Goal: Find specific page/section: Find specific page/section

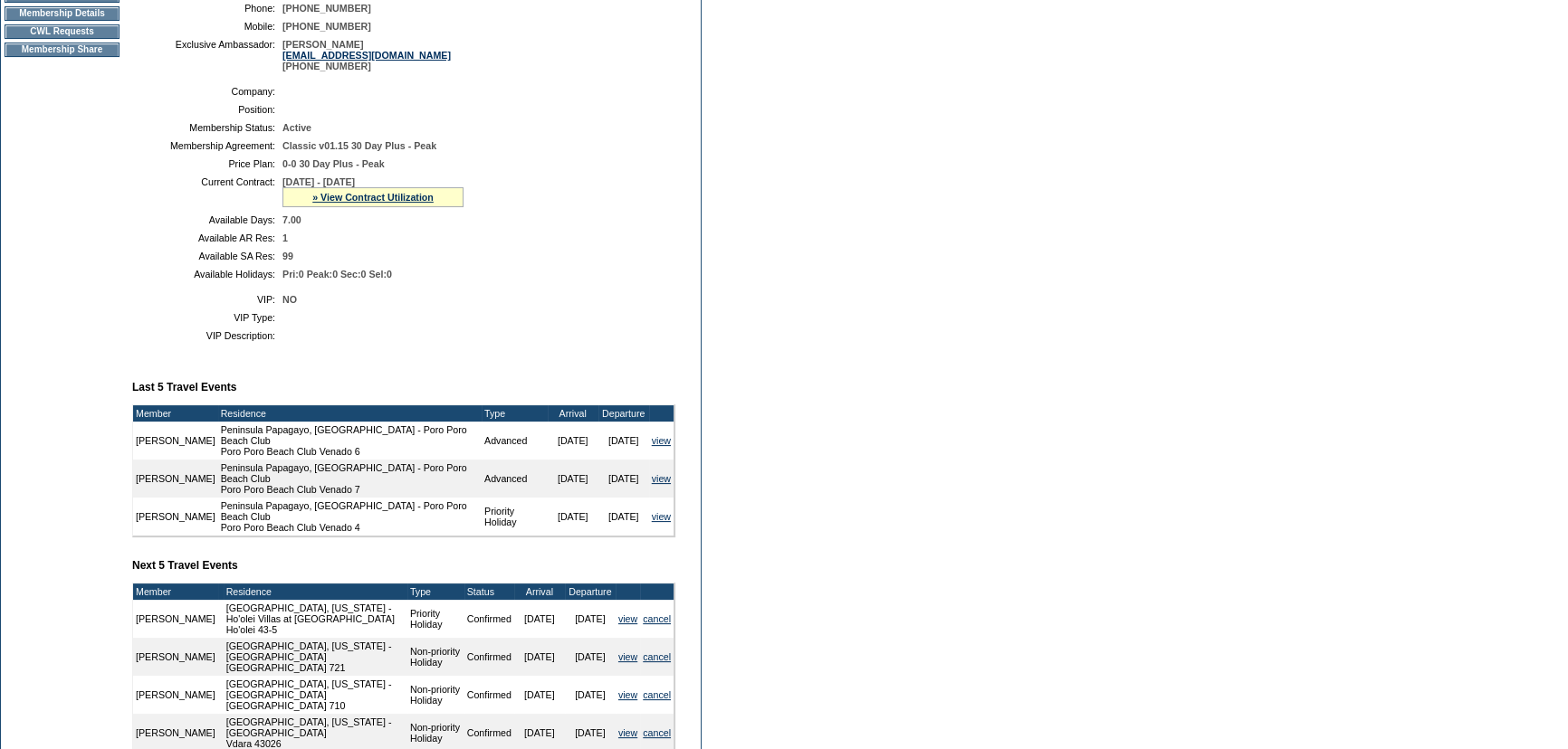
scroll to position [329, 0]
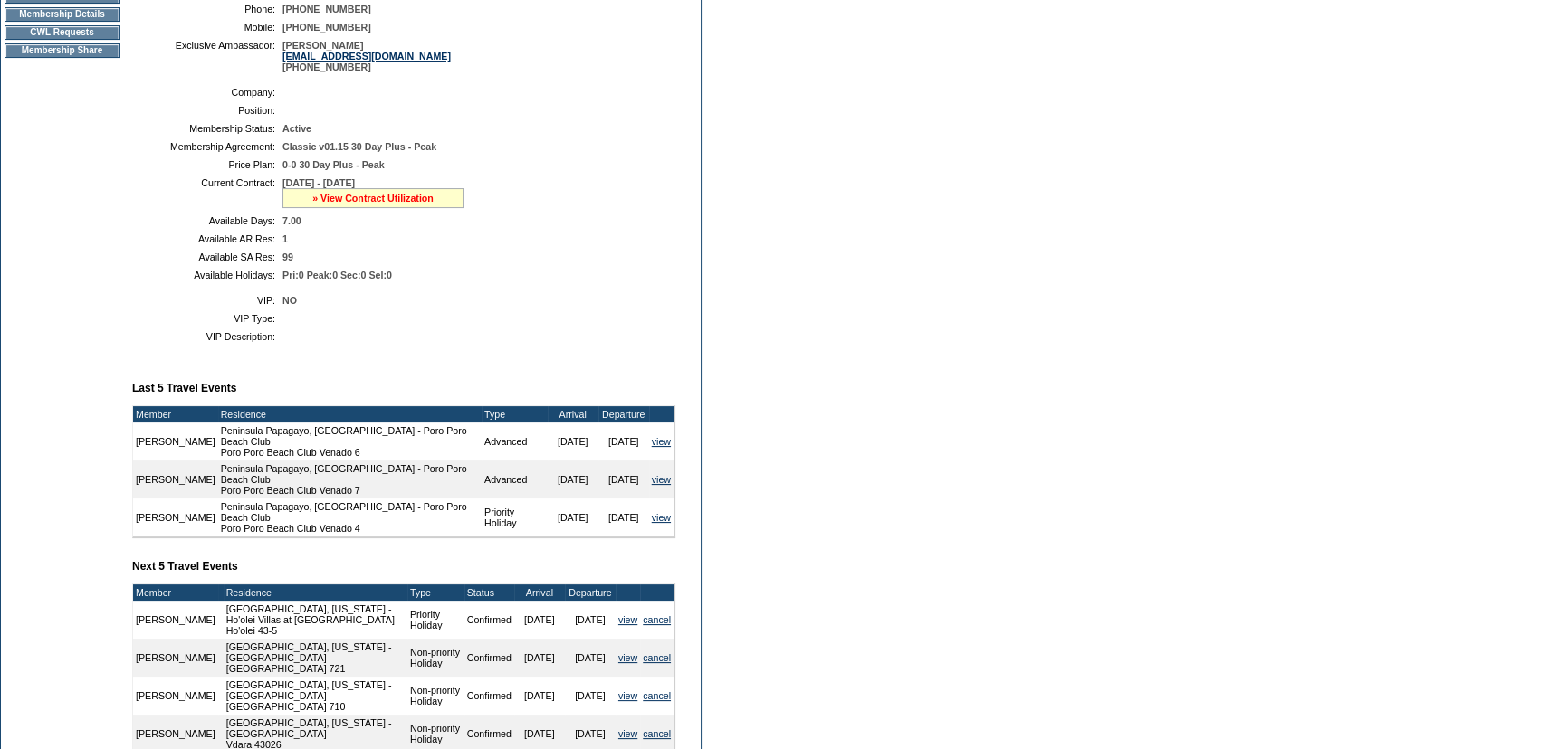
click at [417, 200] on link "» View Contract Utilization" at bounding box center [373, 198] width 121 height 11
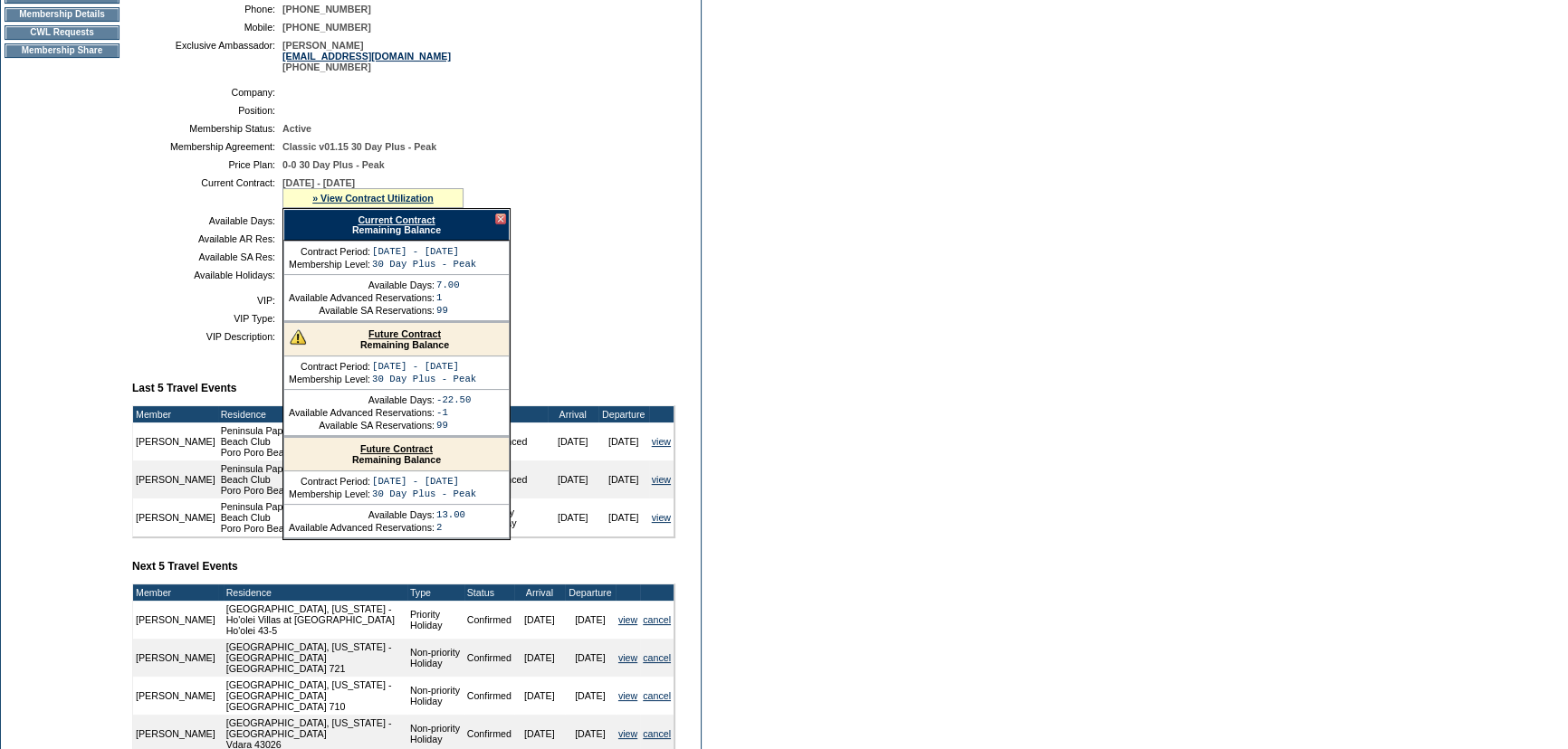
click at [407, 337] on link "Future Contract" at bounding box center [404, 334] width 73 height 11
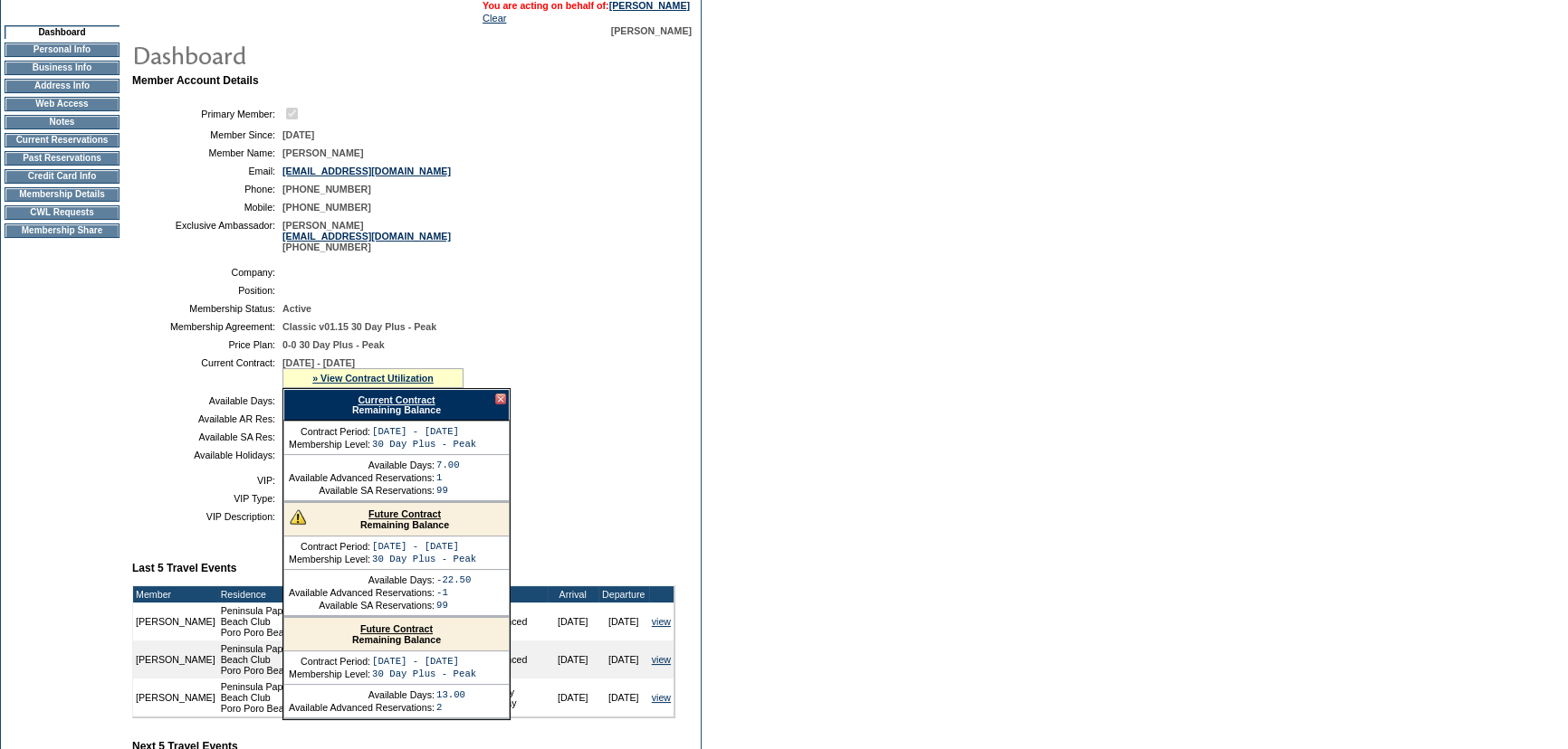
scroll to position [0, 0]
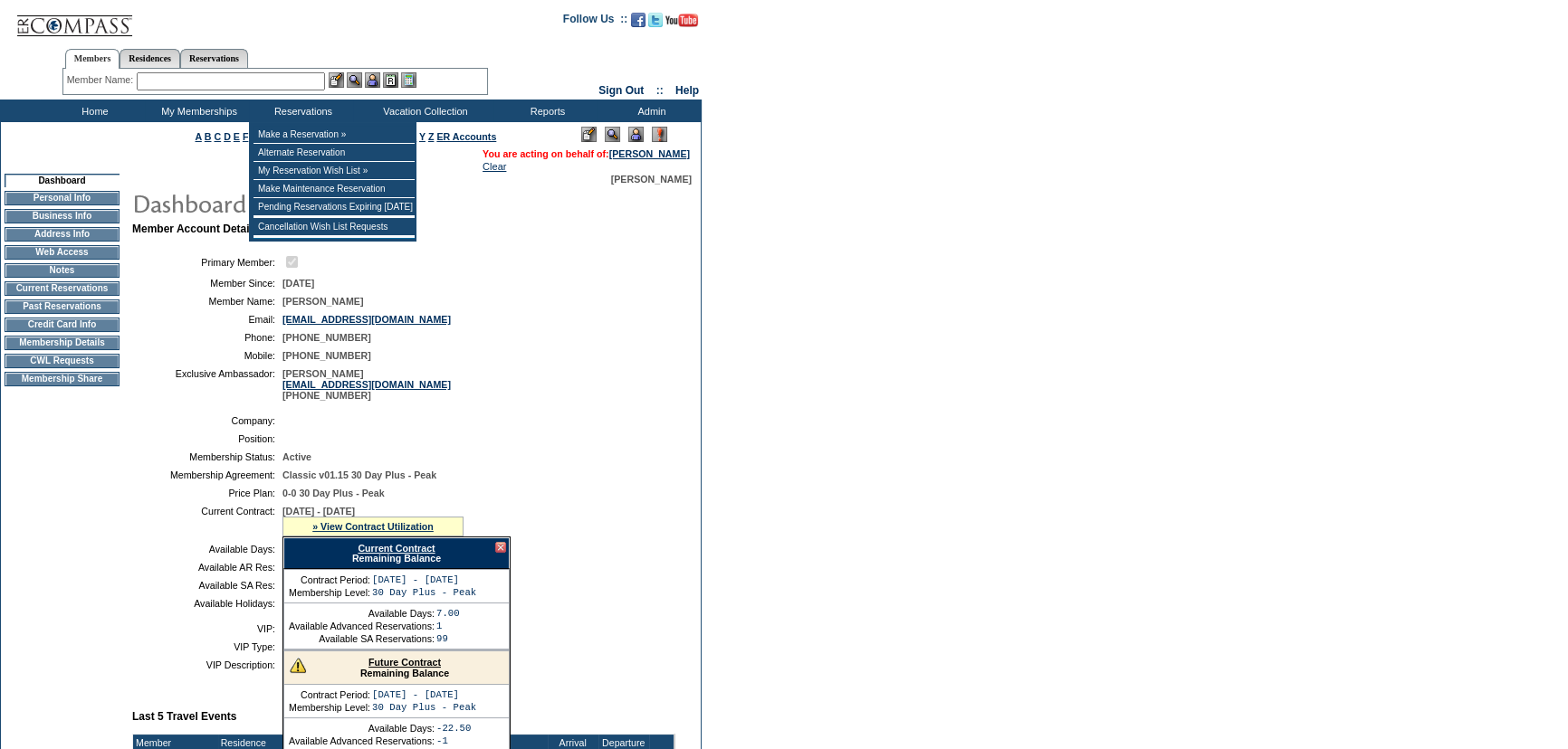
click at [274, 85] on input "text" at bounding box center [230, 82] width 188 height 18
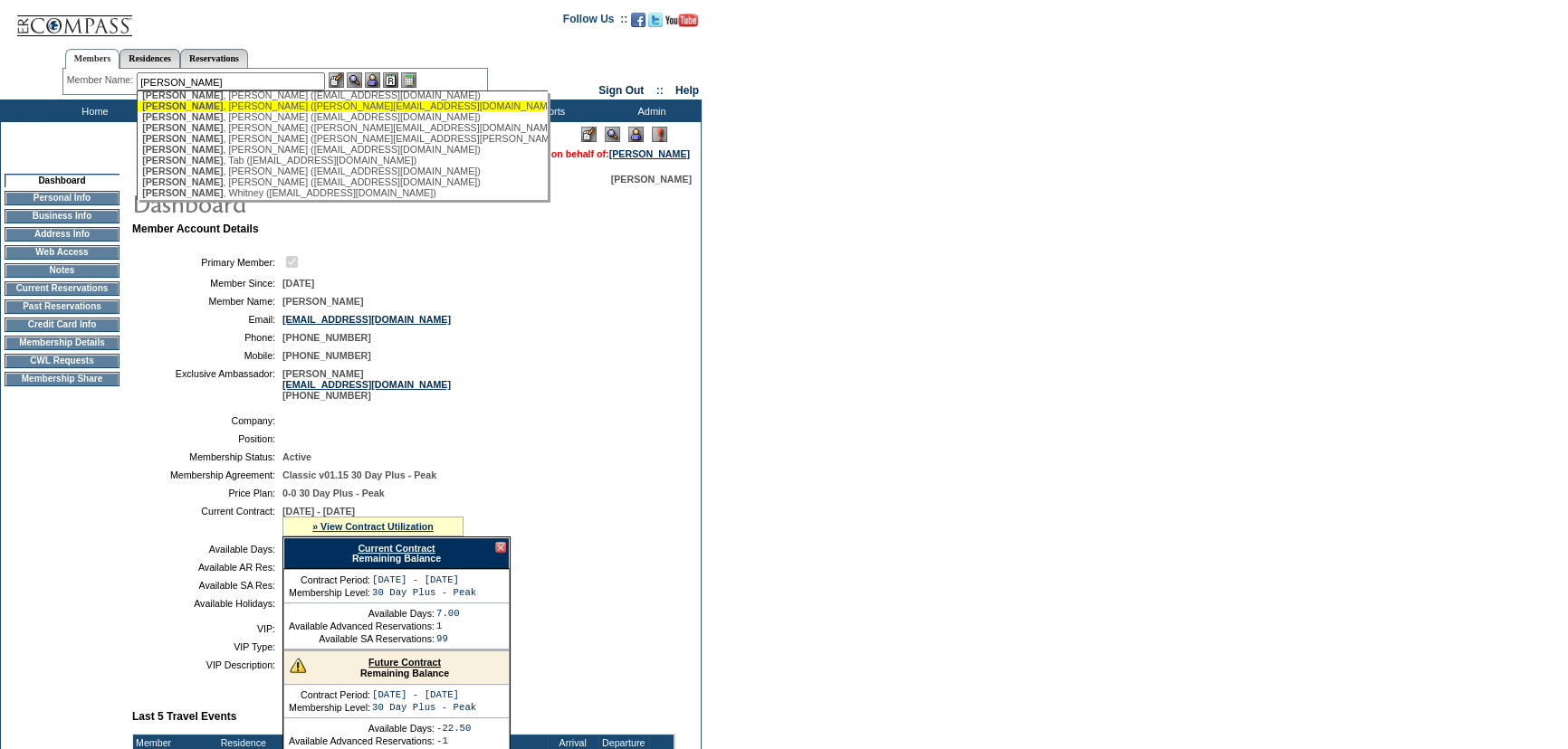
scroll to position [104, 0]
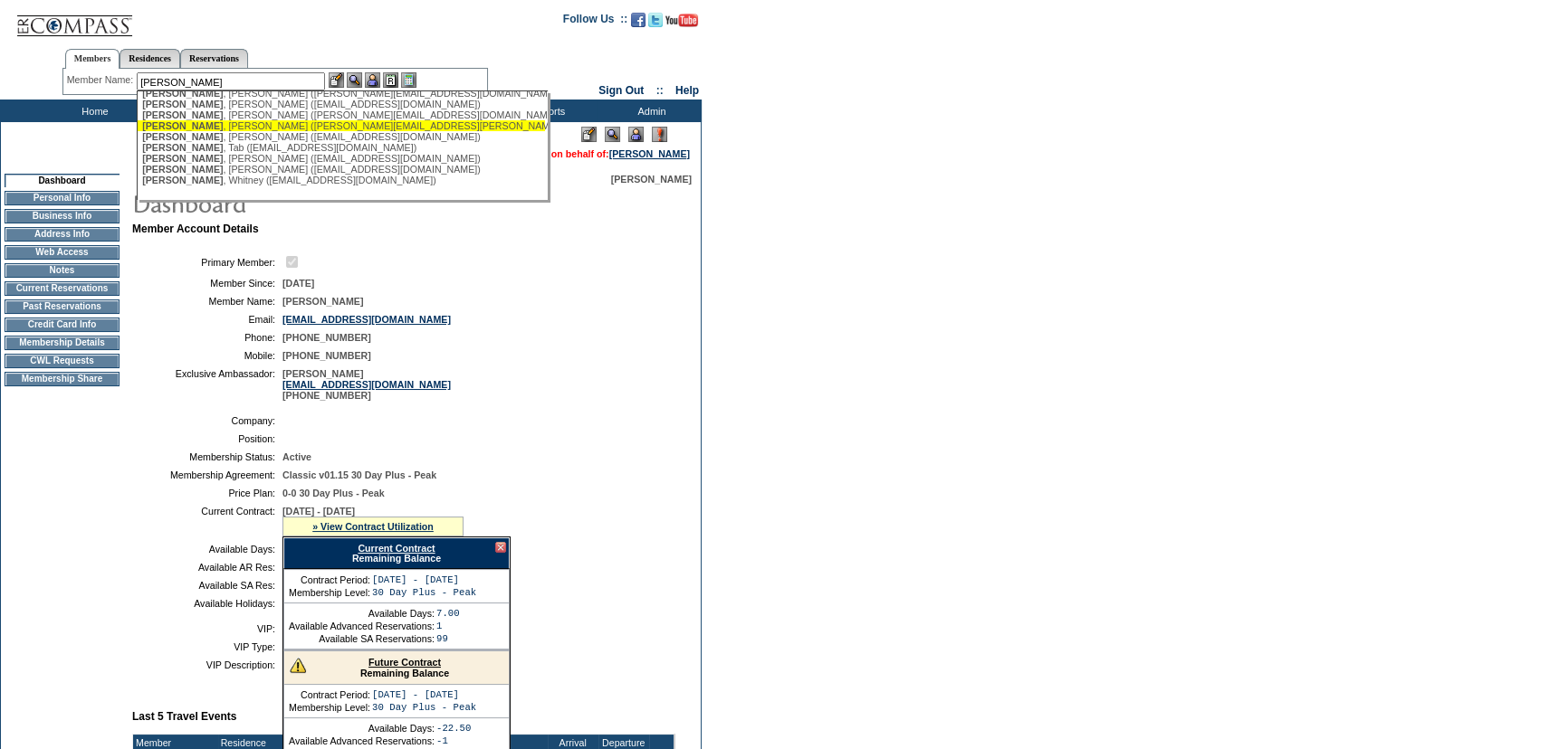
click at [244, 120] on div "[PERSON_NAME] ([PERSON_NAME][EMAIL_ADDRESS][PERSON_NAME][DOMAIN_NAME])" at bounding box center [342, 126] width 398 height 11
type input "[PERSON_NAME] ([PERSON_NAME][EMAIL_ADDRESS][PERSON_NAME][DOMAIN_NAME])"
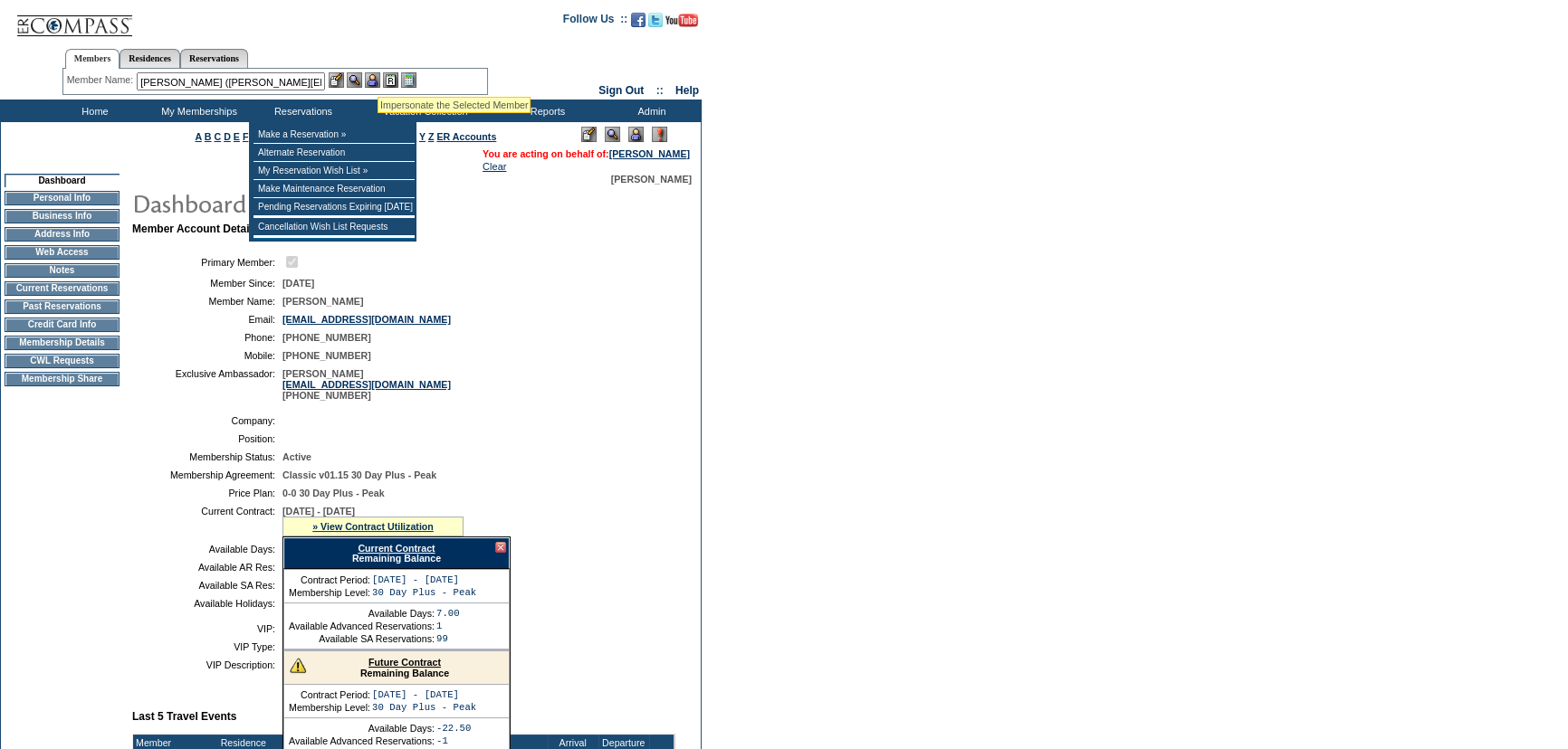
click at [377, 74] on img at bounding box center [372, 80] width 16 height 16
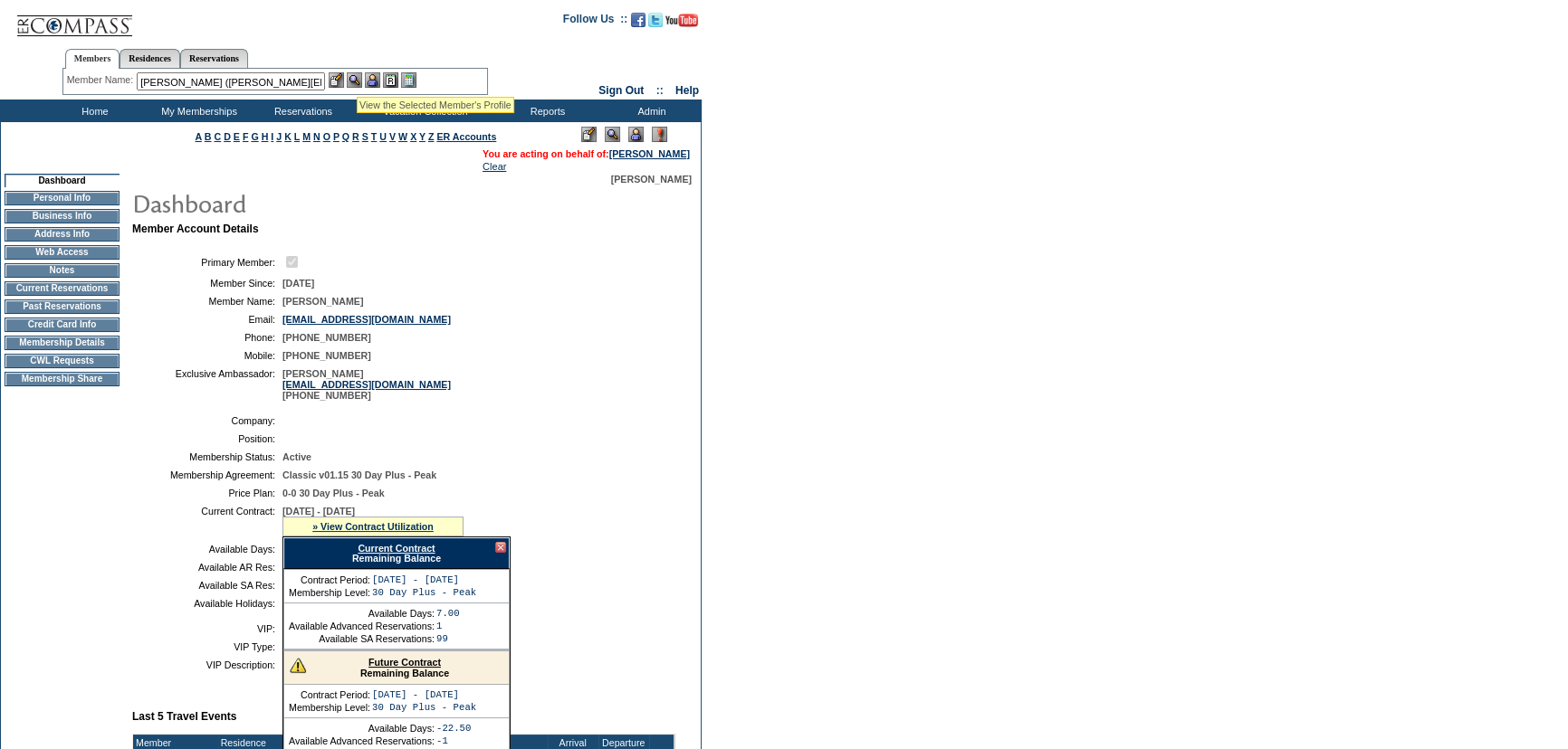
click at [356, 80] on img at bounding box center [354, 80] width 16 height 16
